Goal: Task Accomplishment & Management: Manage account settings

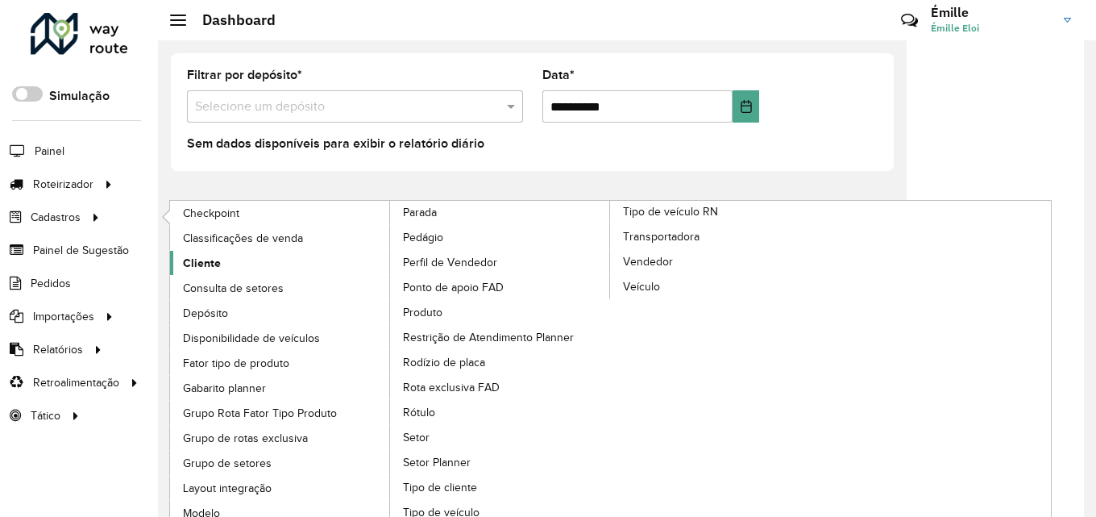
click at [193, 258] on span "Cliente" at bounding box center [202, 263] width 38 height 17
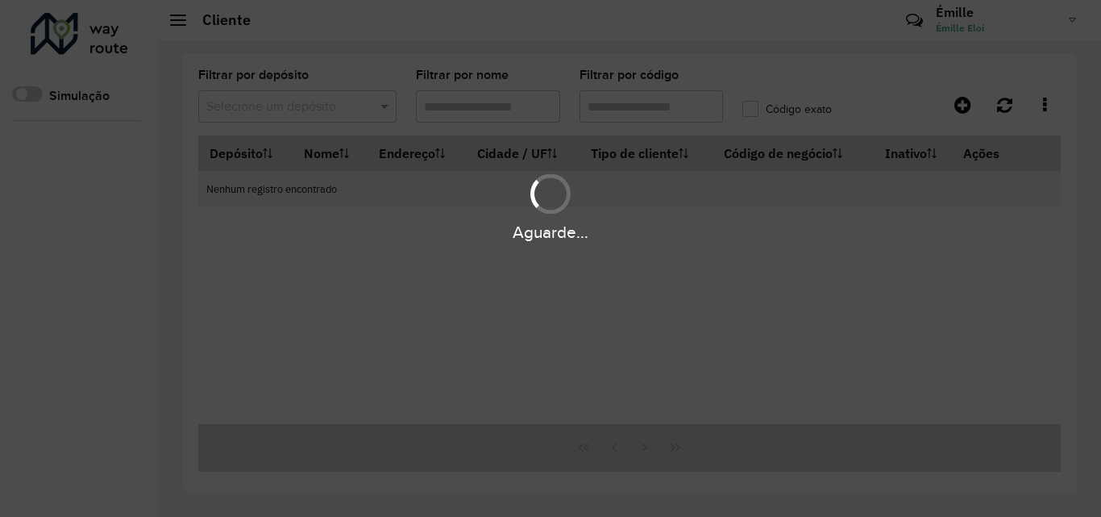
click at [647, 106] on div "Aguarde..." at bounding box center [550, 258] width 1101 height 517
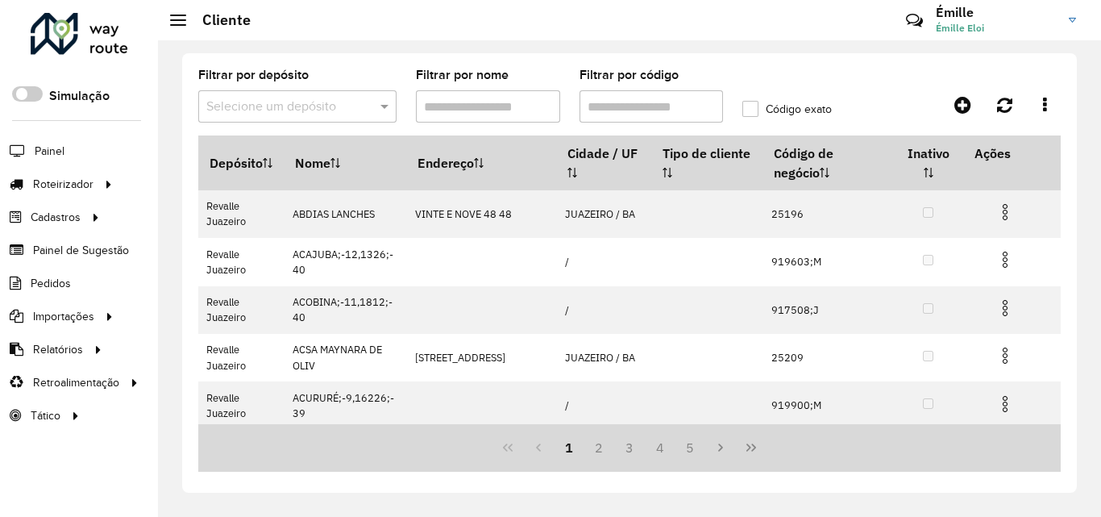
click at [650, 110] on input "Filtrar por código" at bounding box center [652, 106] width 144 height 32
paste input "*****"
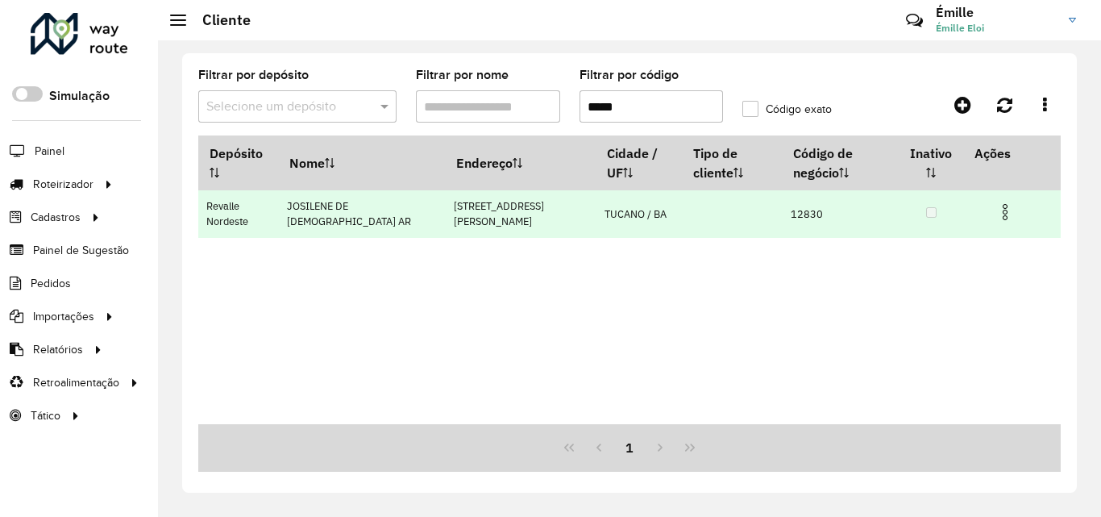
type input "*****"
click at [1000, 214] on img at bounding box center [1005, 211] width 19 height 19
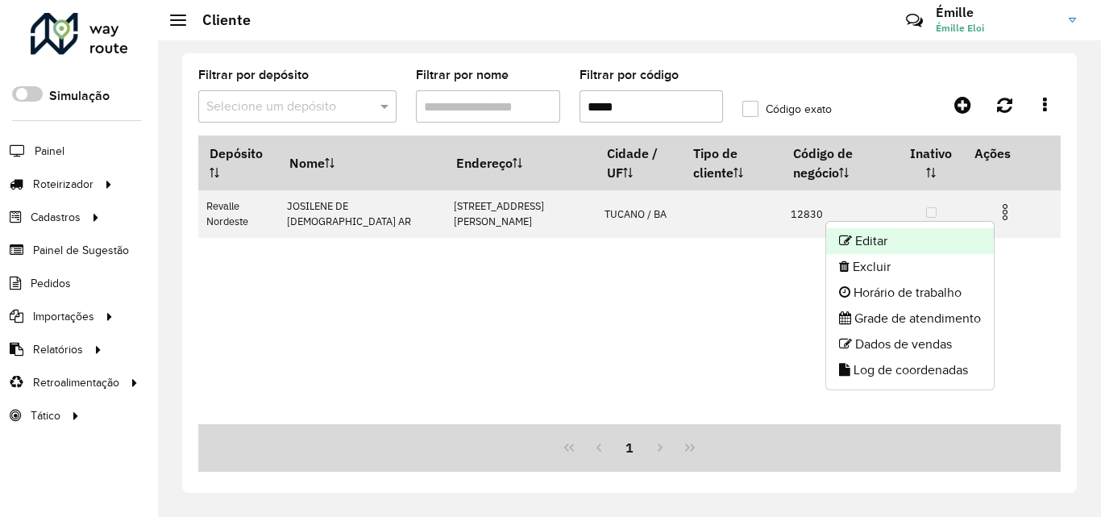
click at [860, 243] on li "Editar" at bounding box center [910, 241] width 168 height 26
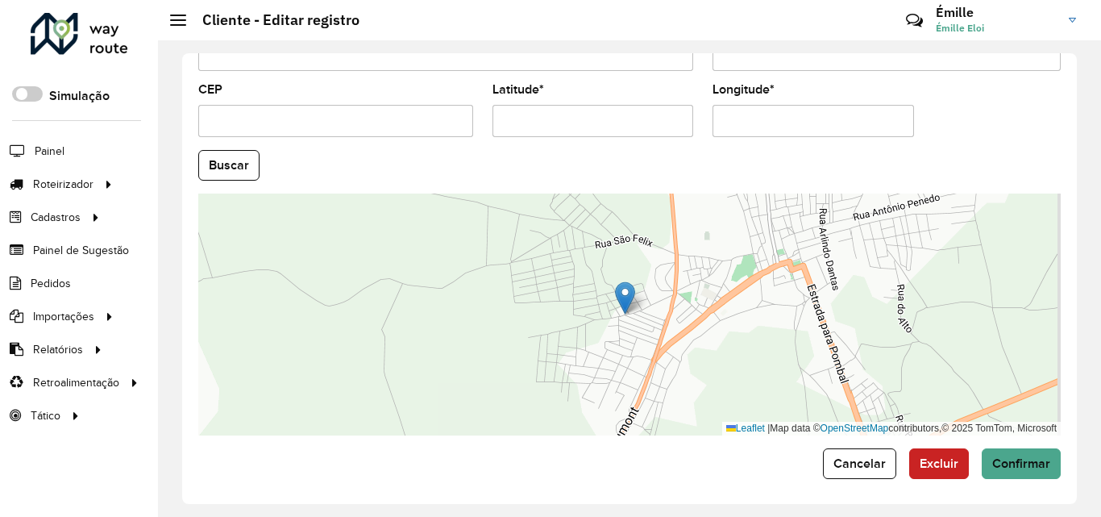
scroll to position [702, 0]
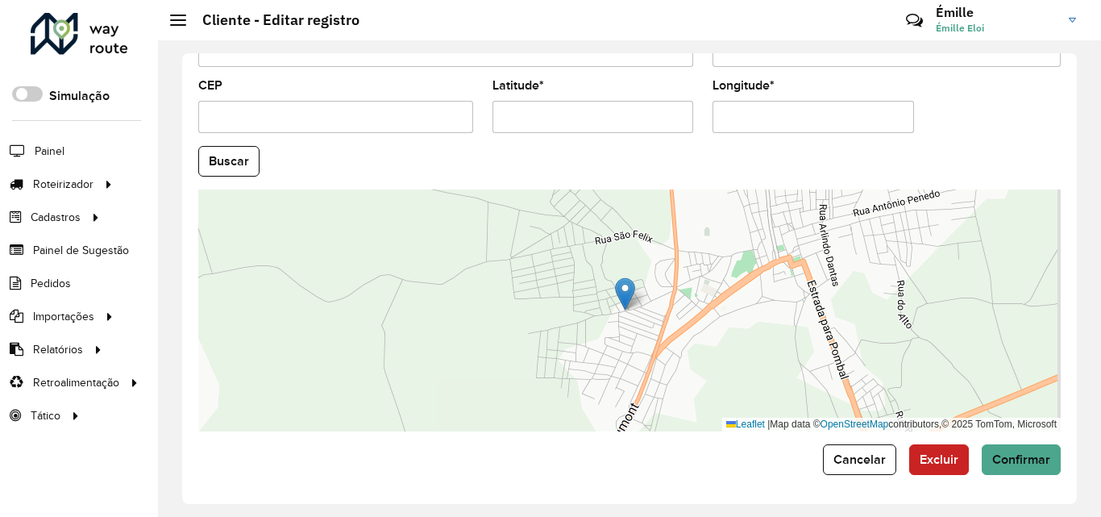
drag, startPoint x: 609, startPoint y: 113, endPoint x: 458, endPoint y: 118, distance: 150.8
click at [458, 118] on formly-group "País Selecione uma opção × [GEOGRAPHIC_DATA] × Estado Selecione uma opção × Bah…" at bounding box center [630, 157] width 882 height 550
paste input "text"
type input "**********"
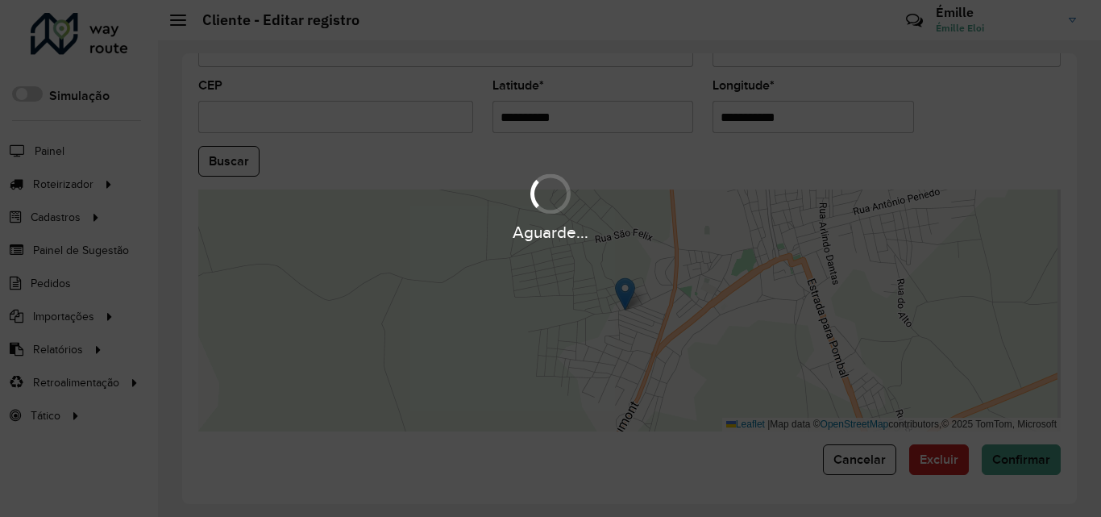
drag, startPoint x: 808, startPoint y: 115, endPoint x: 699, endPoint y: 123, distance: 109.1
click at [699, 123] on hb-app "Aguarde... Pop-up bloqueado! Seu navegador bloqueou automáticamente a abertura …" at bounding box center [550, 258] width 1101 height 517
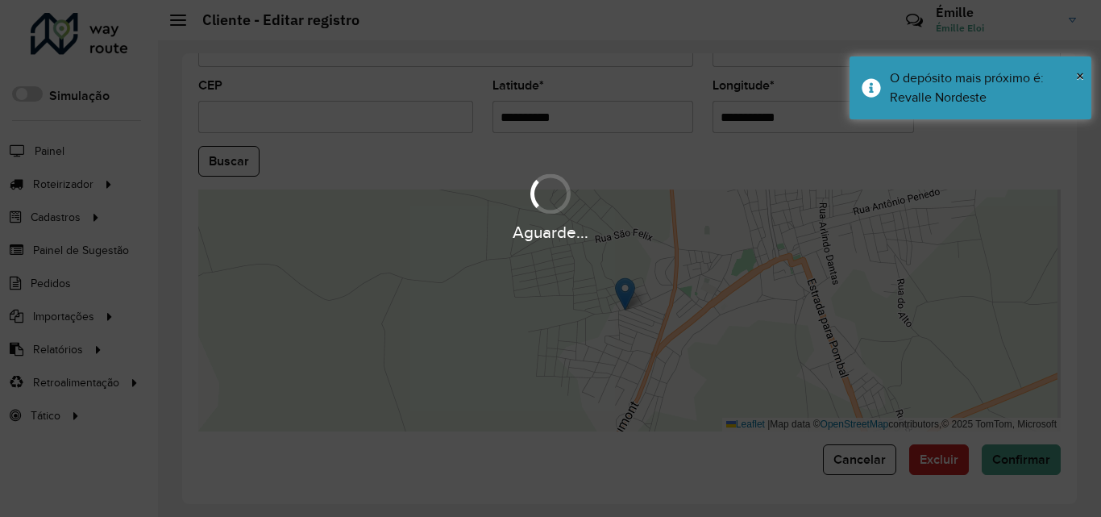
paste input "text"
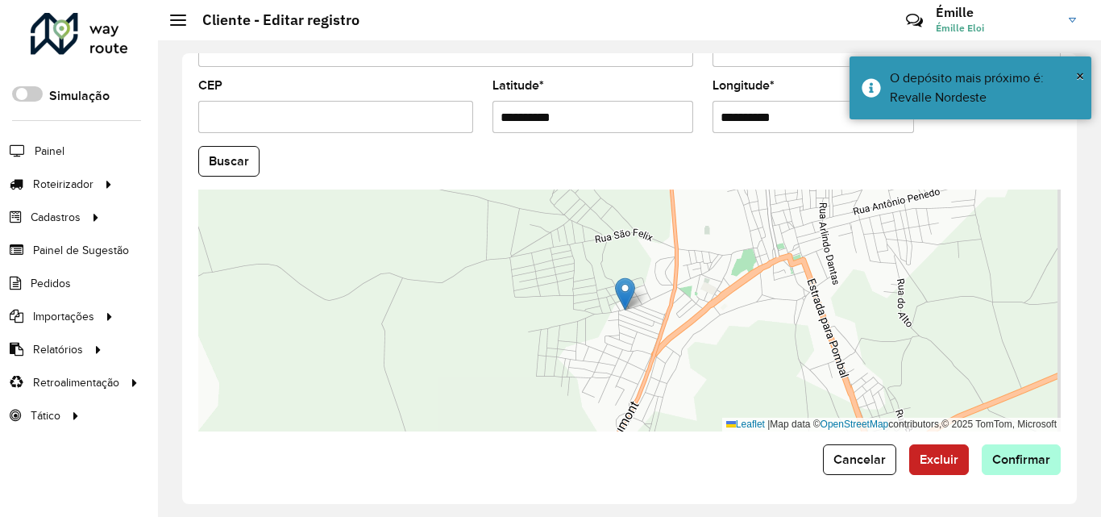
type input "**********"
click at [1010, 459] on hb-app "Aguarde... Pop-up bloqueado! Seu navegador bloqueou automáticamente a abertura …" at bounding box center [550, 258] width 1101 height 517
click at [1010, 459] on span "Confirmar" at bounding box center [1021, 459] width 58 height 14
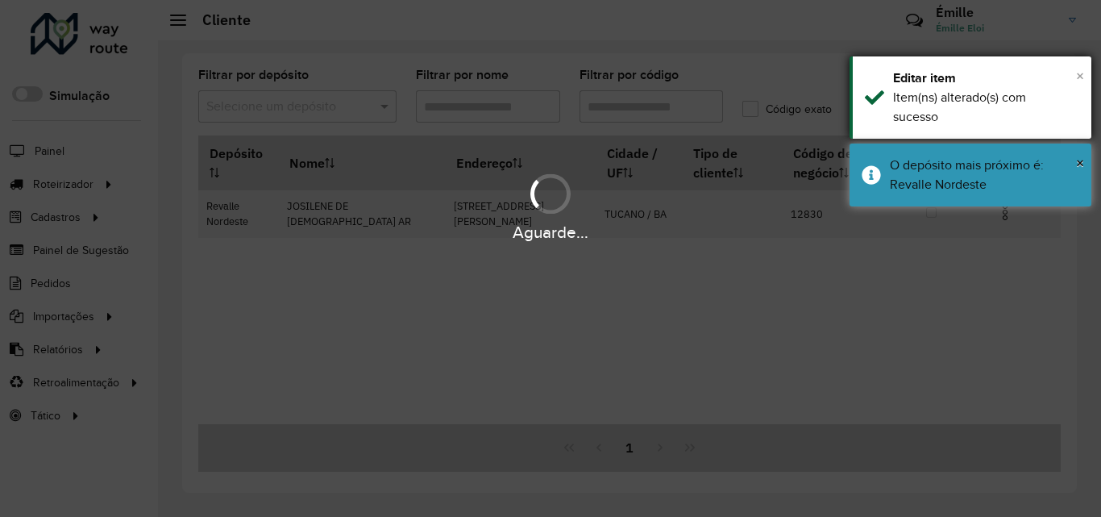
click at [1076, 81] on span "×" at bounding box center [1080, 76] width 8 height 18
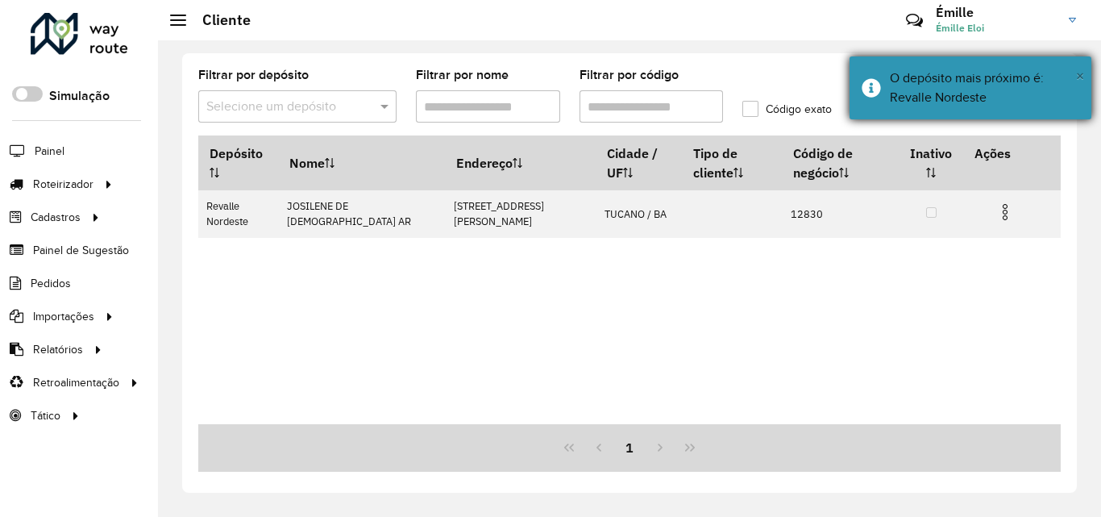
click at [1076, 67] on span "×" at bounding box center [1080, 76] width 8 height 18
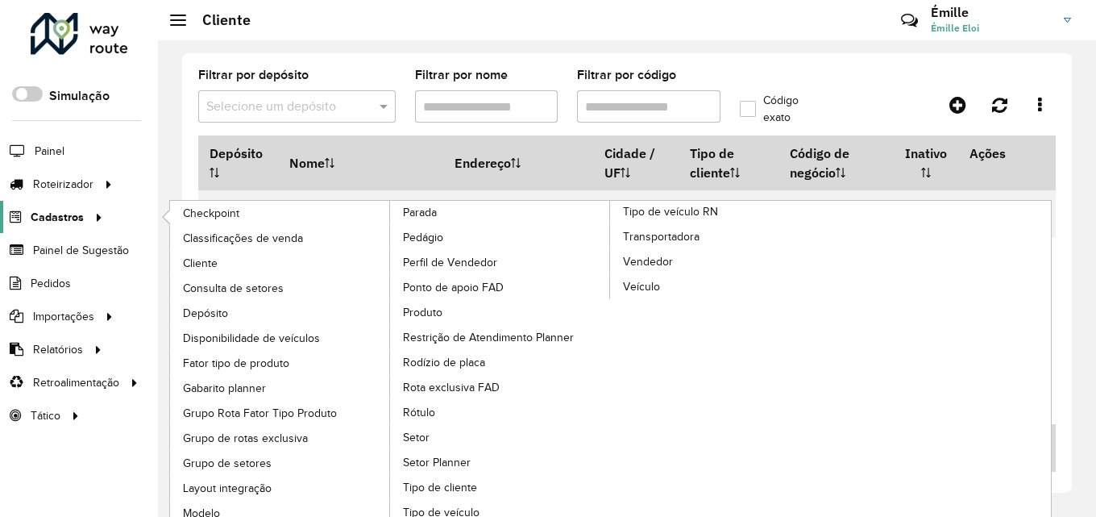
click at [65, 224] on span "Cadastros" at bounding box center [57, 217] width 53 height 17
